Goal: Browse casually: Explore the website without a specific task or goal

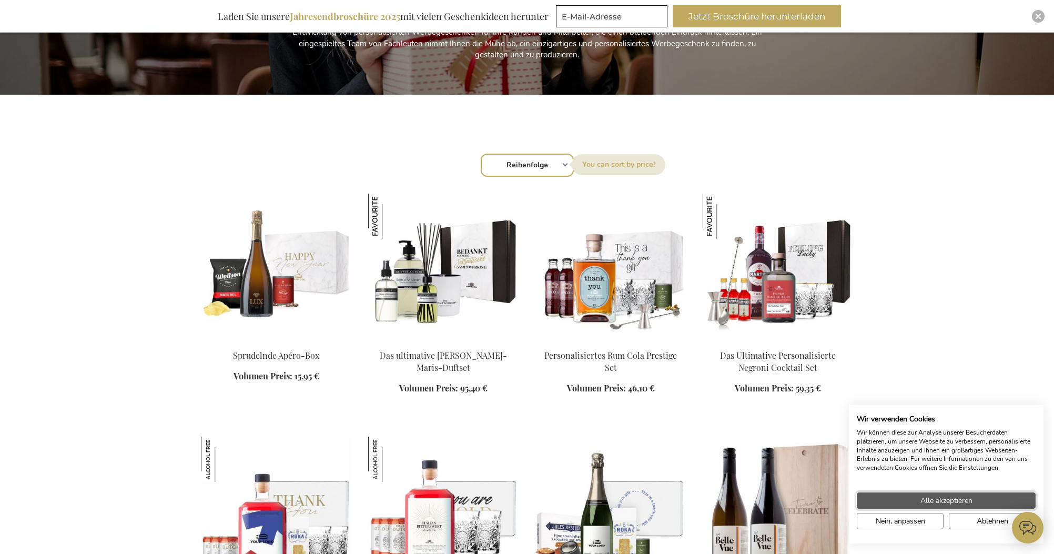
click at [987, 496] on button "Alle akzeptieren" at bounding box center [946, 501] width 179 height 16
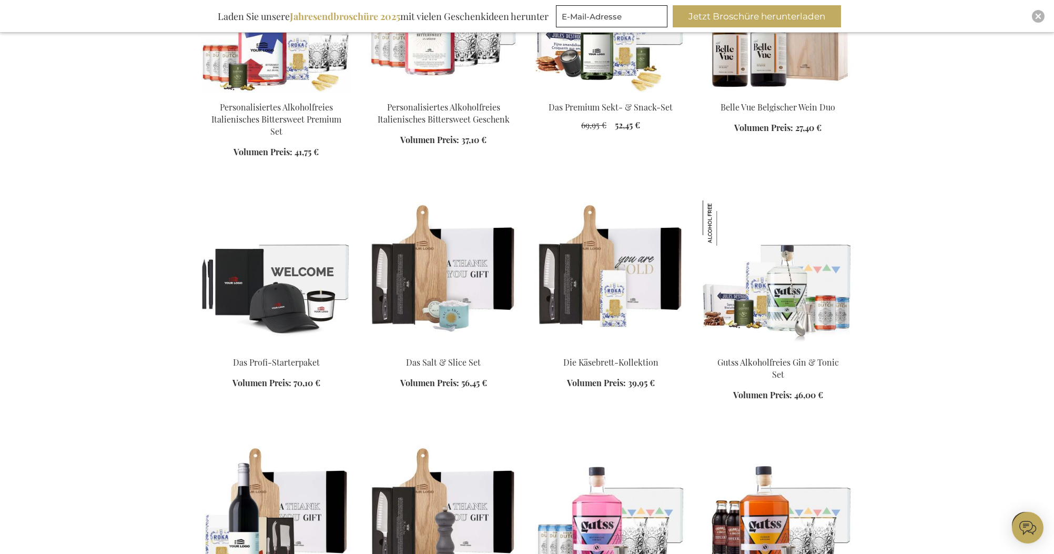
scroll to position [789, 0]
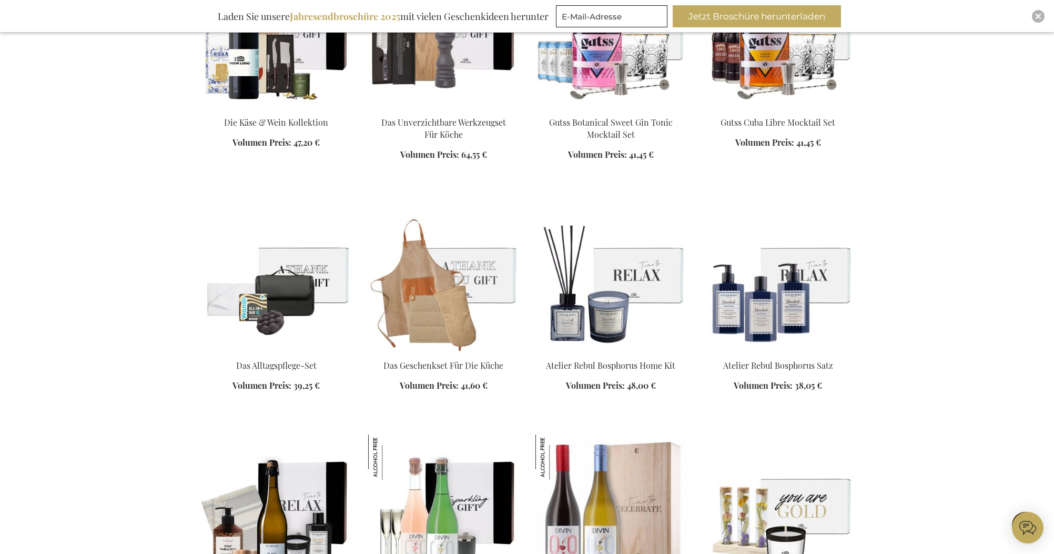
scroll to position [1421, 0]
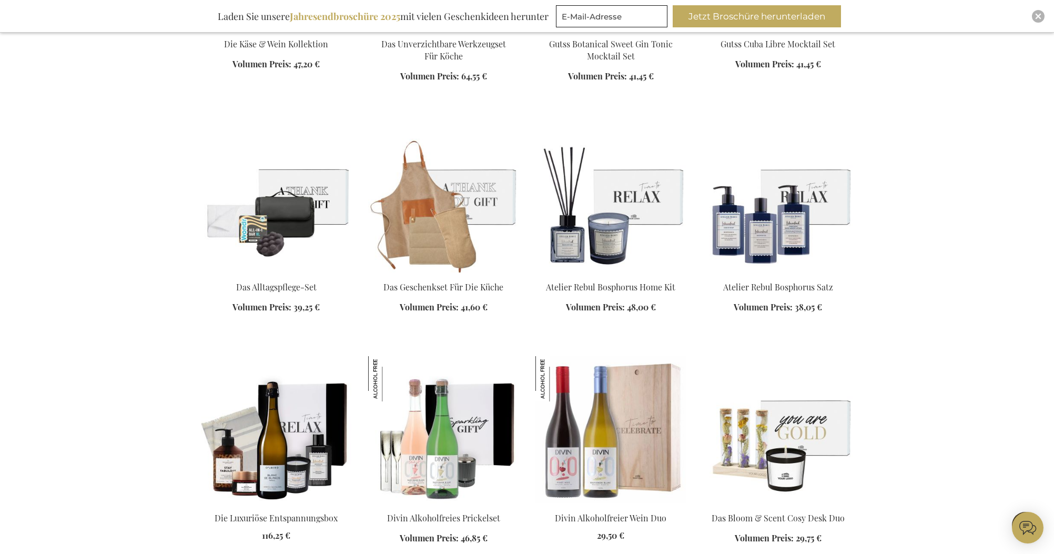
scroll to position [1210, 0]
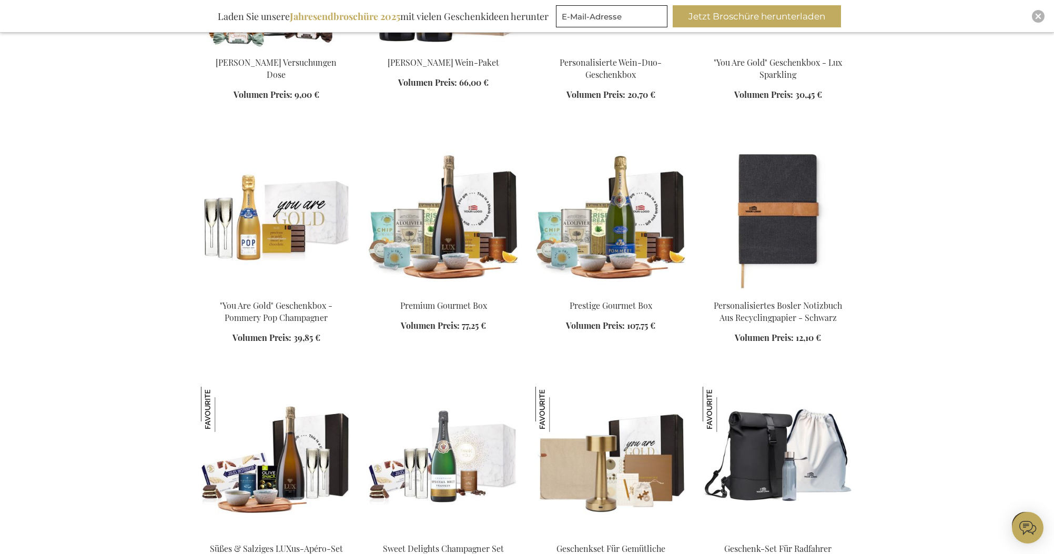
scroll to position [2736, 0]
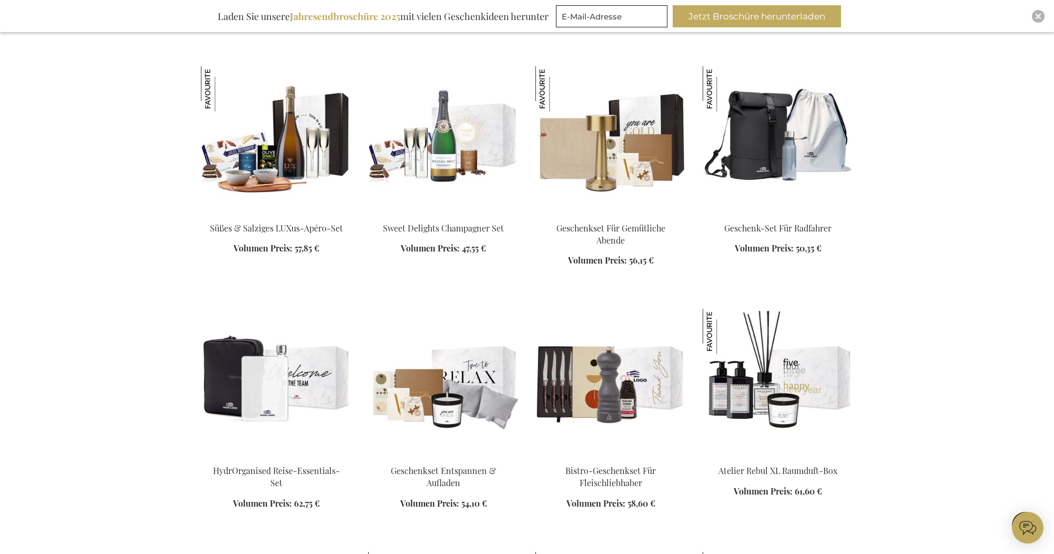
scroll to position [3368, 0]
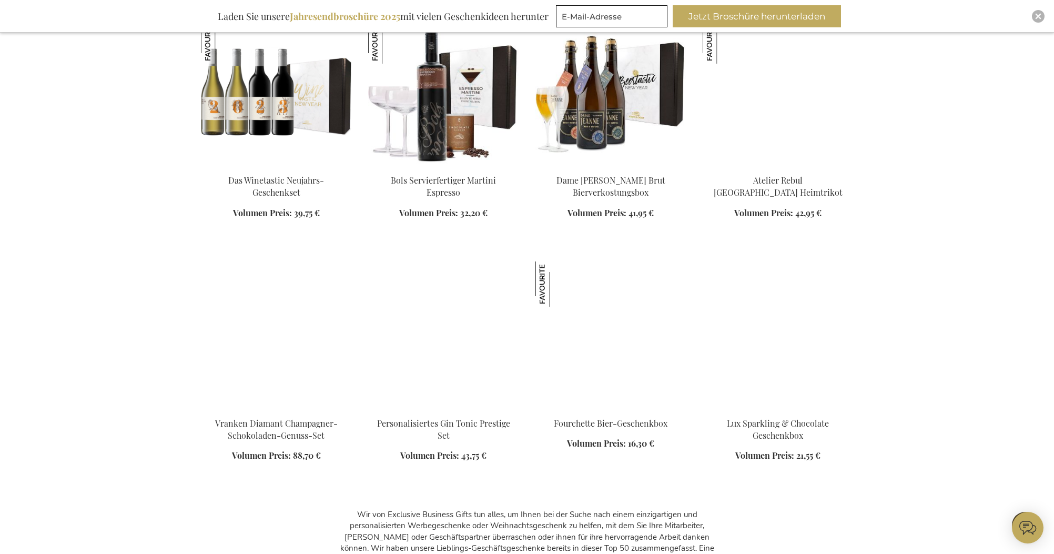
scroll to position [8419, 0]
